Goal: Task Accomplishment & Management: Use online tool/utility

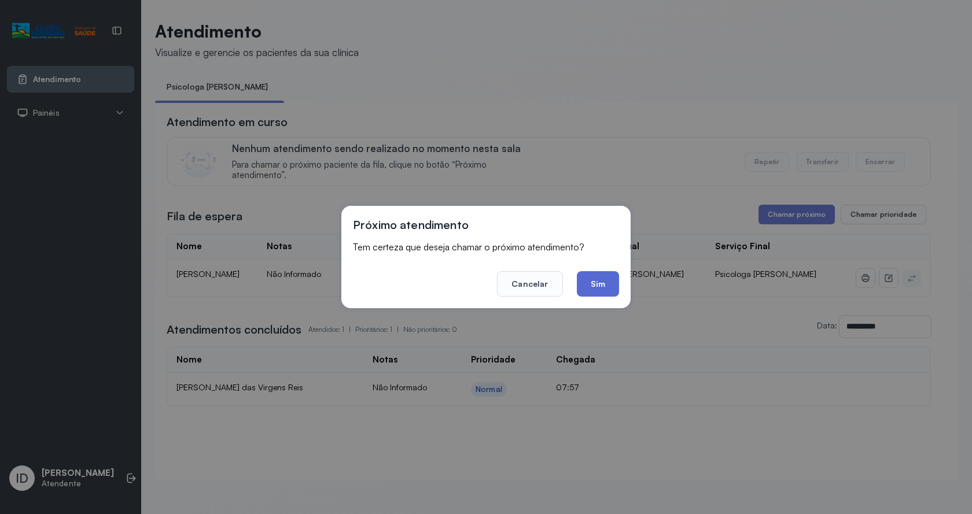
click at [605, 286] on button "Sim" at bounding box center [598, 283] width 42 height 25
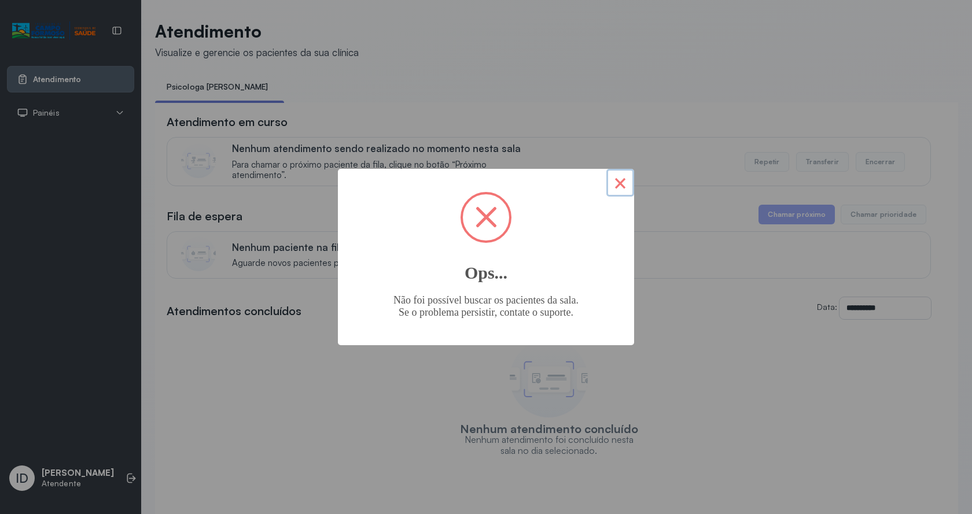
click at [617, 180] on button "×" at bounding box center [620, 183] width 28 height 28
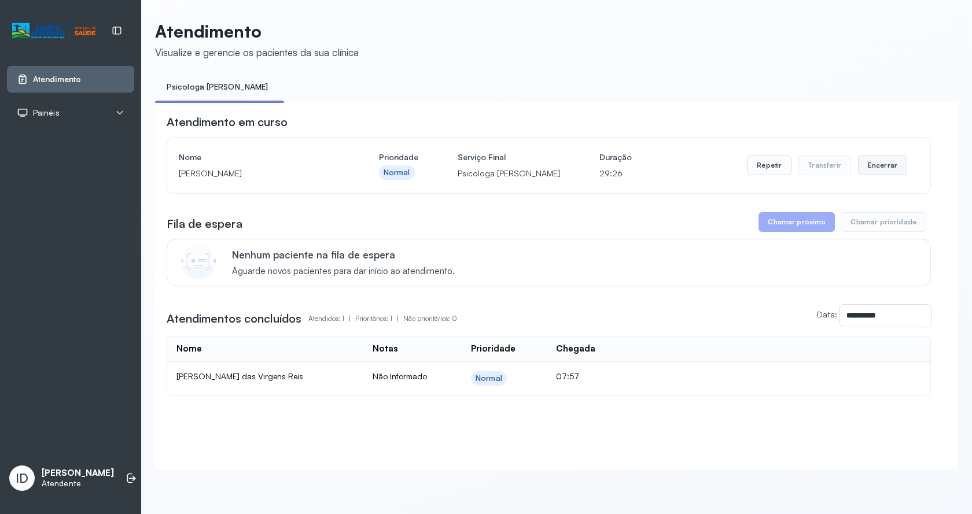
click at [878, 172] on button "Encerrar" at bounding box center [882, 166] width 49 height 20
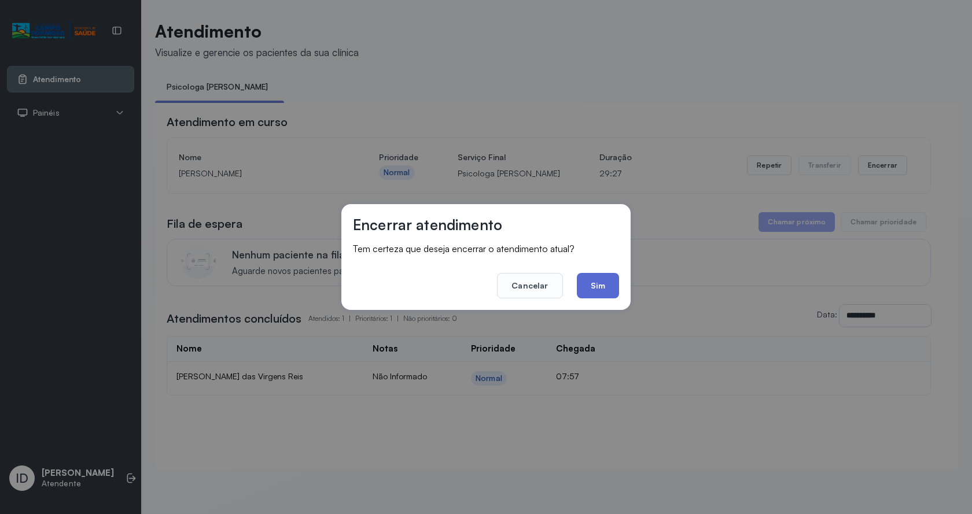
click at [603, 275] on button "Sim" at bounding box center [598, 285] width 42 height 25
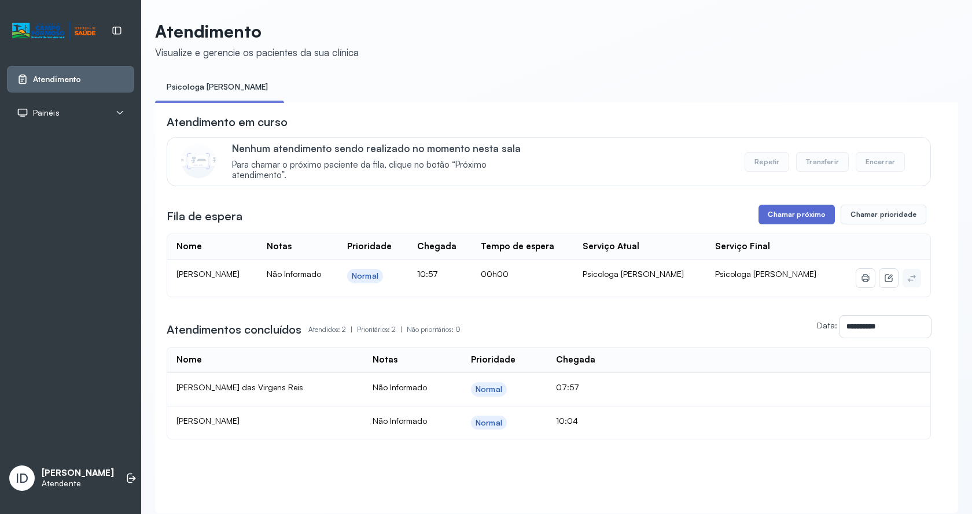
click at [777, 217] on button "Chamar próximo" at bounding box center [797, 215] width 76 height 20
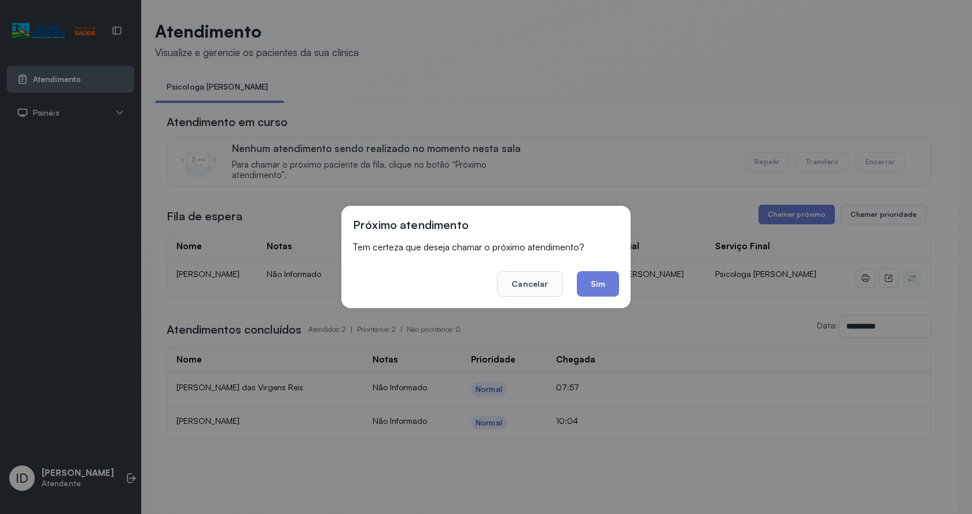
click at [600, 290] on button "Sim" at bounding box center [598, 283] width 42 height 25
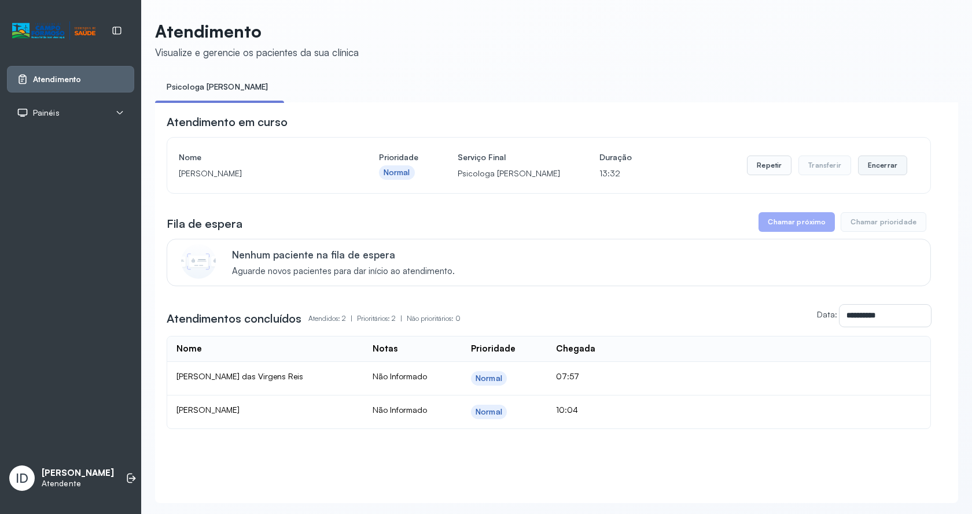
click at [874, 166] on button "Encerrar" at bounding box center [882, 166] width 49 height 20
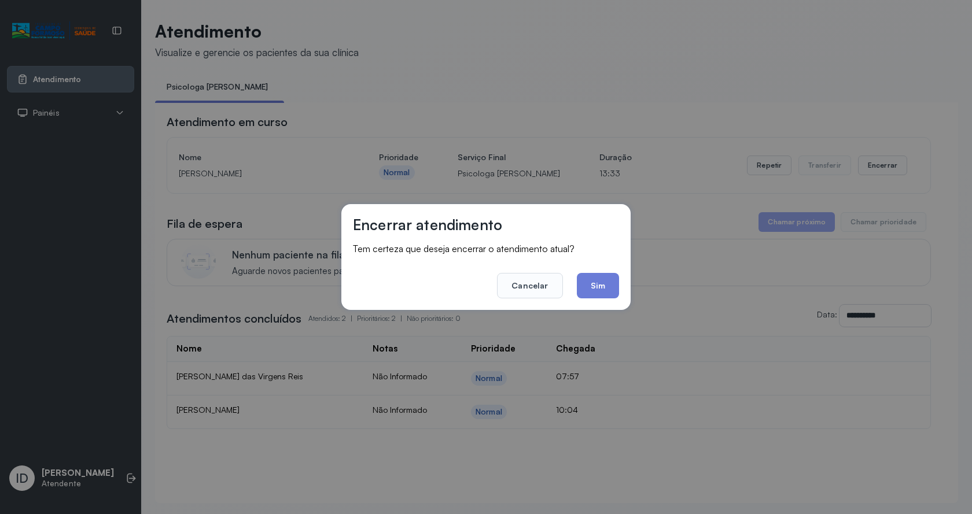
click at [583, 294] on button "Sim" at bounding box center [598, 285] width 42 height 25
